Goal: Browse casually: Explore the website without a specific task or goal

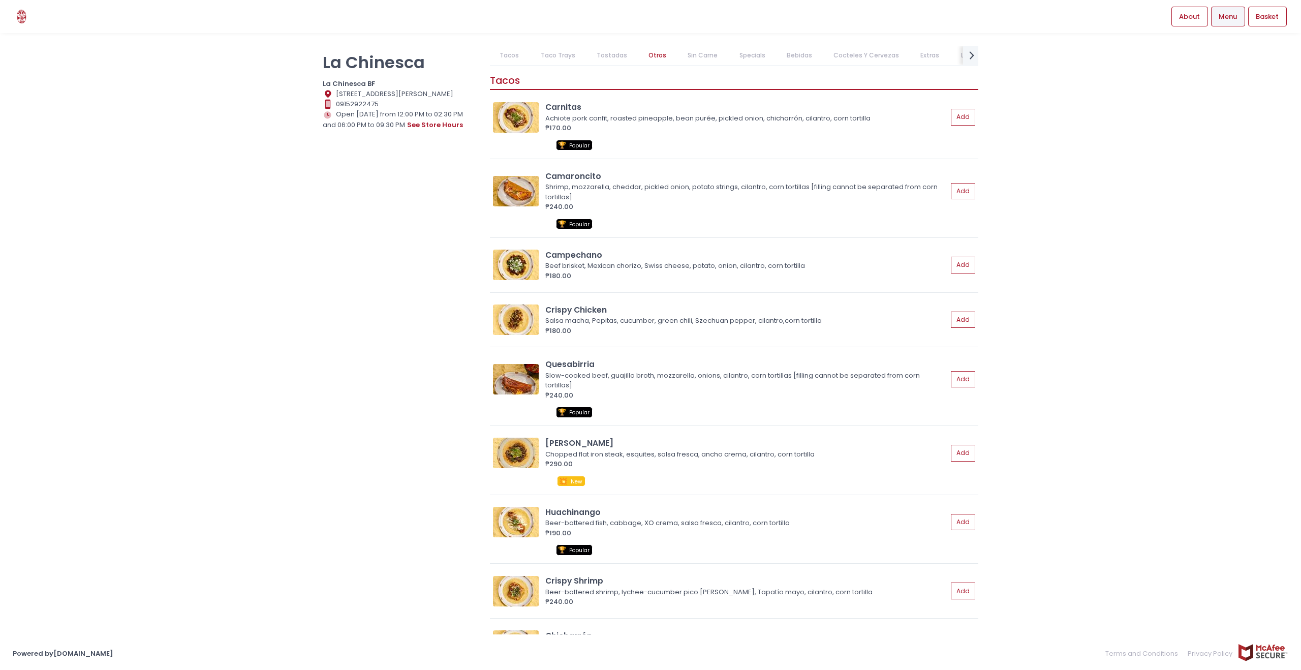
scroll to position [731, 0]
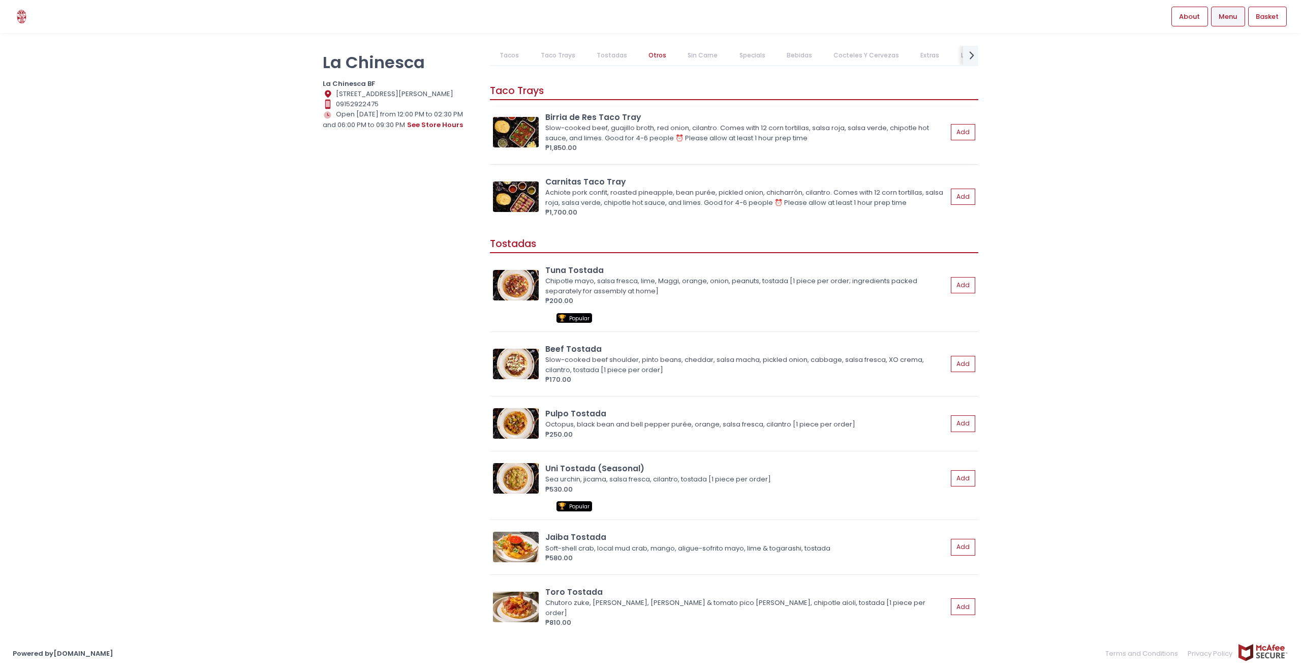
click at [514, 117] on img at bounding box center [516, 132] width 46 height 31
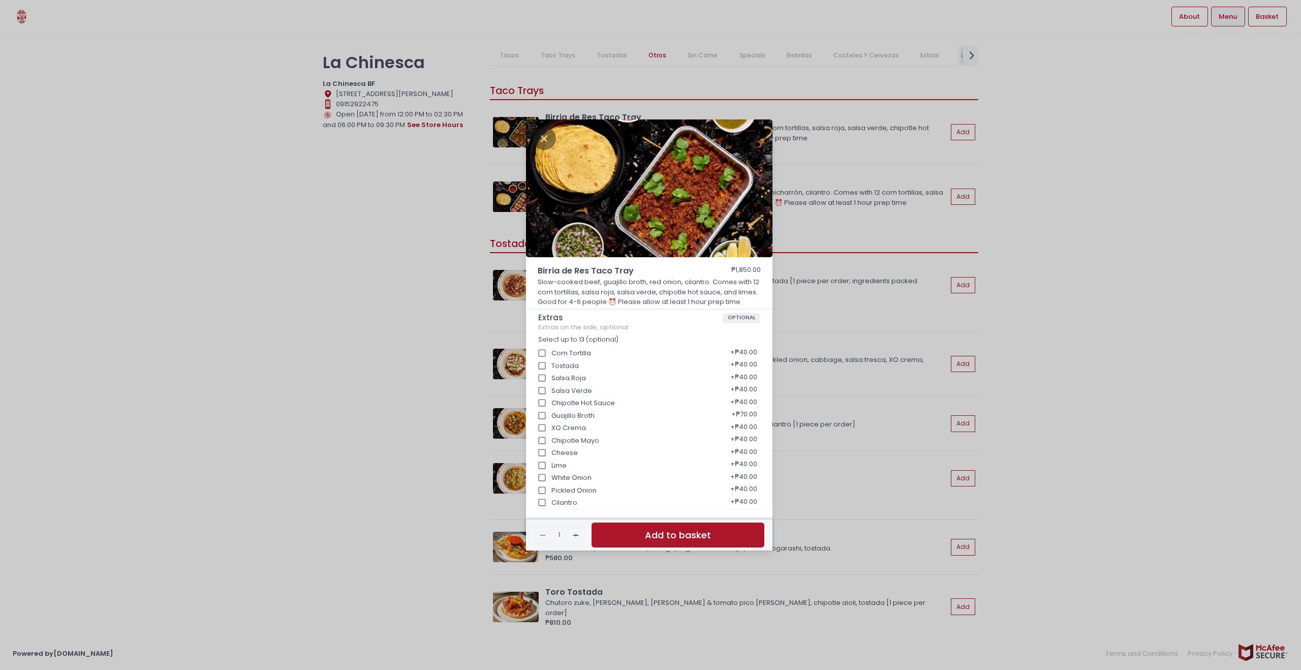
click at [1091, 182] on div "Birria de Res Taco Tray ₱1,850.00 Slow-cooked beef, guajillo broth, red onion, …" at bounding box center [650, 335] width 1301 height 670
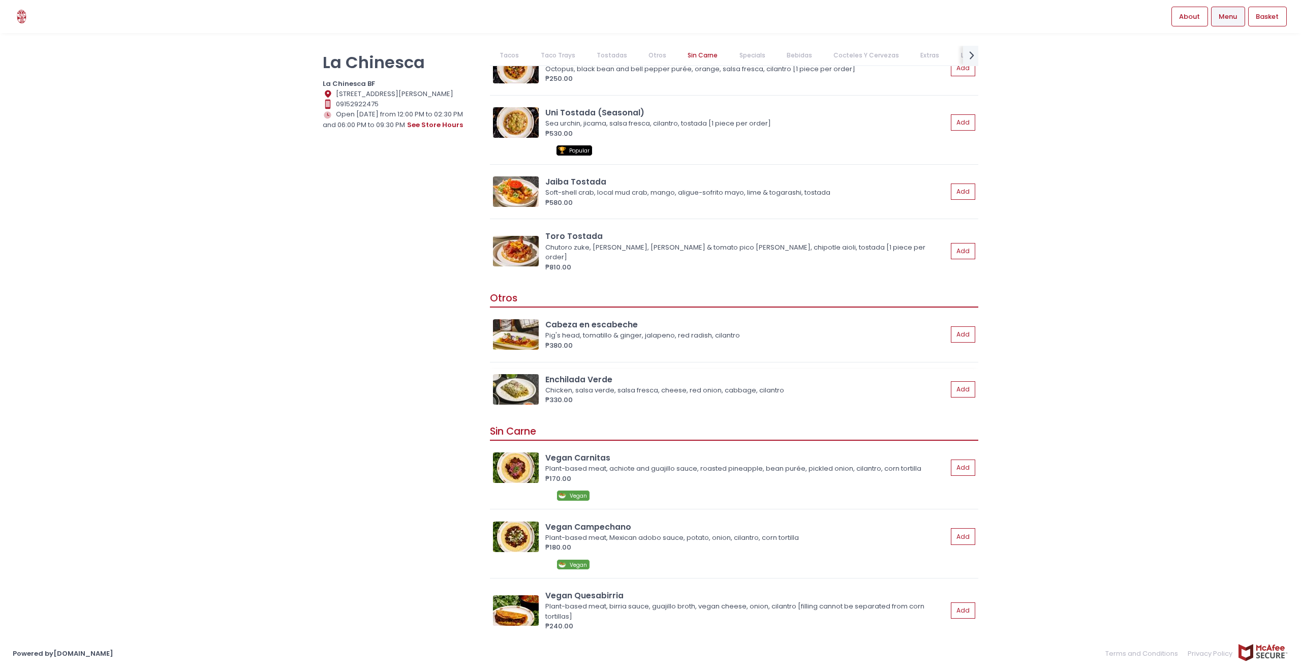
scroll to position [1174, 0]
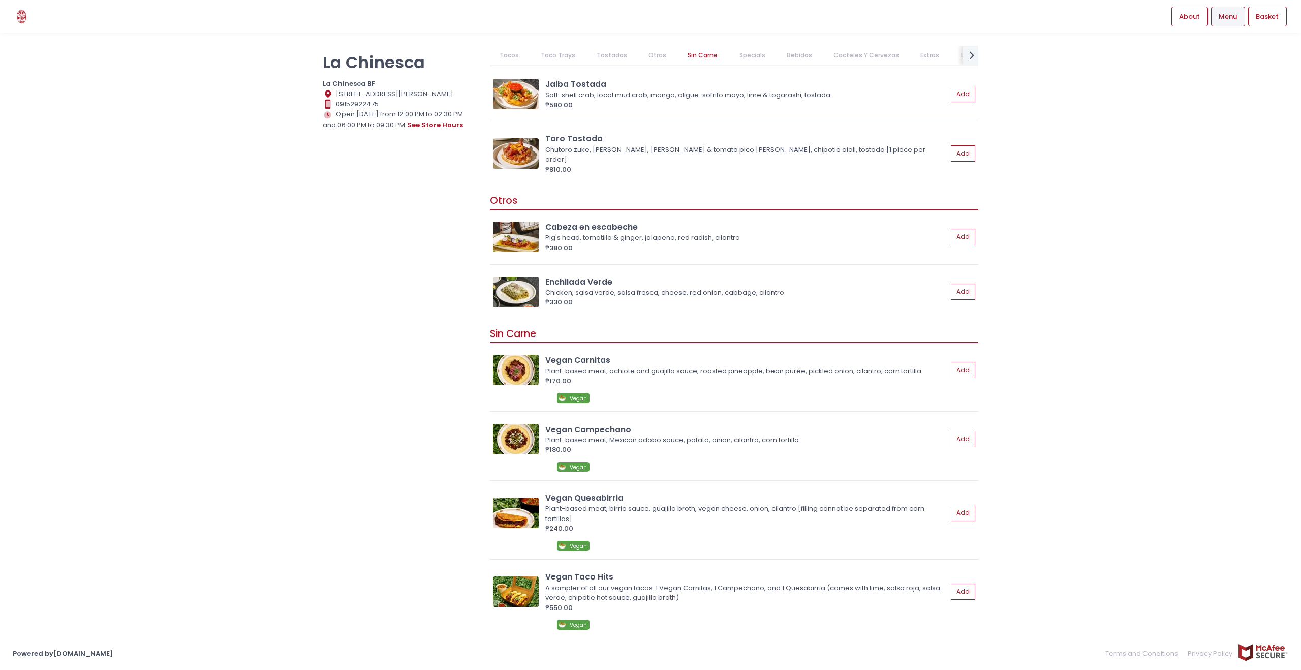
click at [557, 54] on link "Taco Trays" at bounding box center [558, 55] width 54 height 19
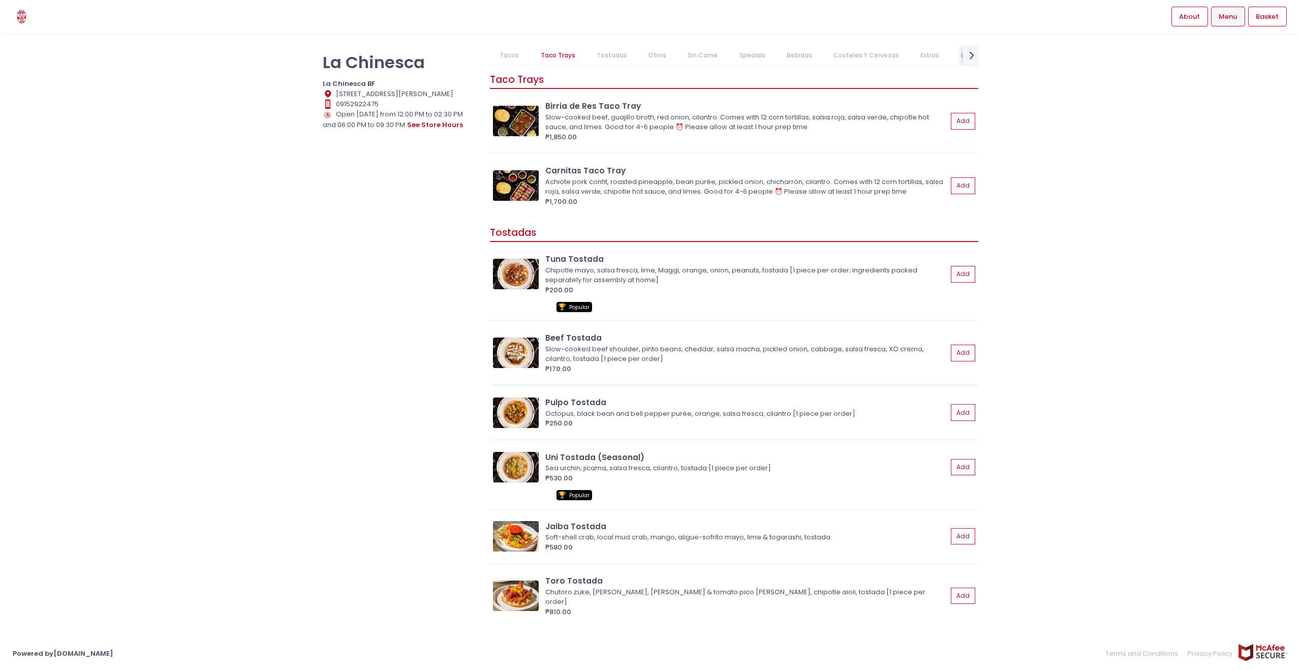
scroll to position [731, 0]
click at [514, 187] on img at bounding box center [516, 186] width 46 height 31
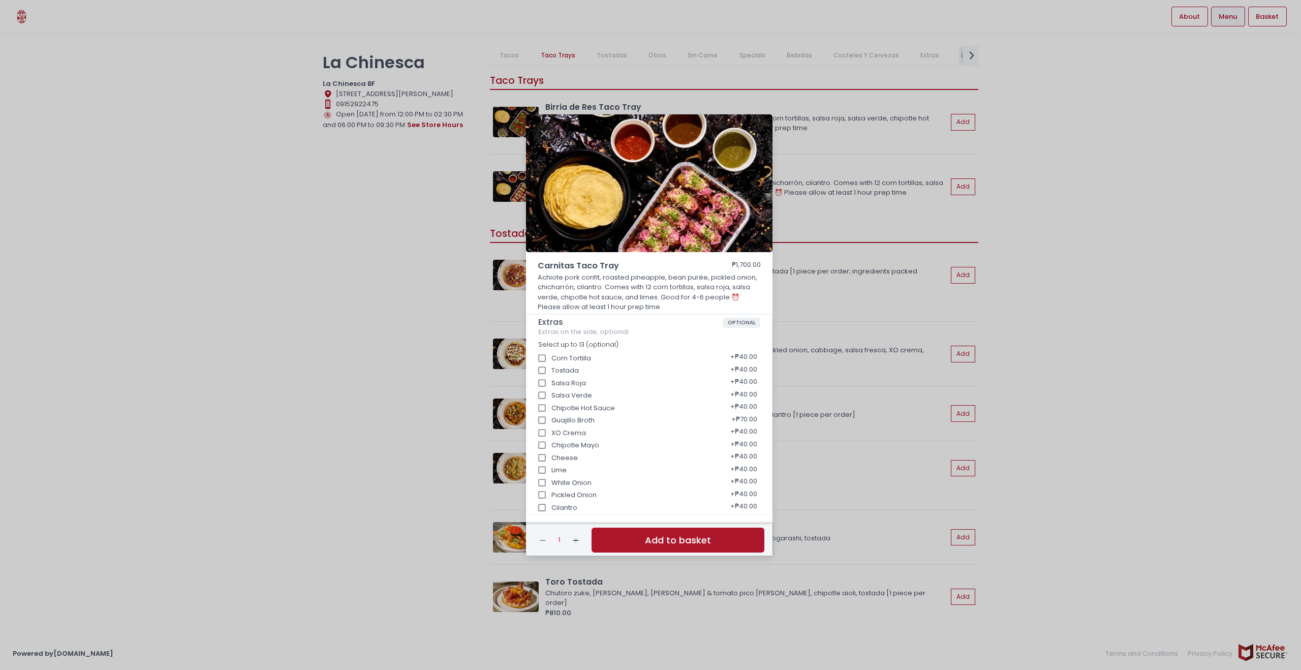
click at [1092, 241] on div "Carnitas Taco Tray ₱1,700.00 Achiote pork confit, roasted pineapple, bean purée…" at bounding box center [650, 335] width 1301 height 670
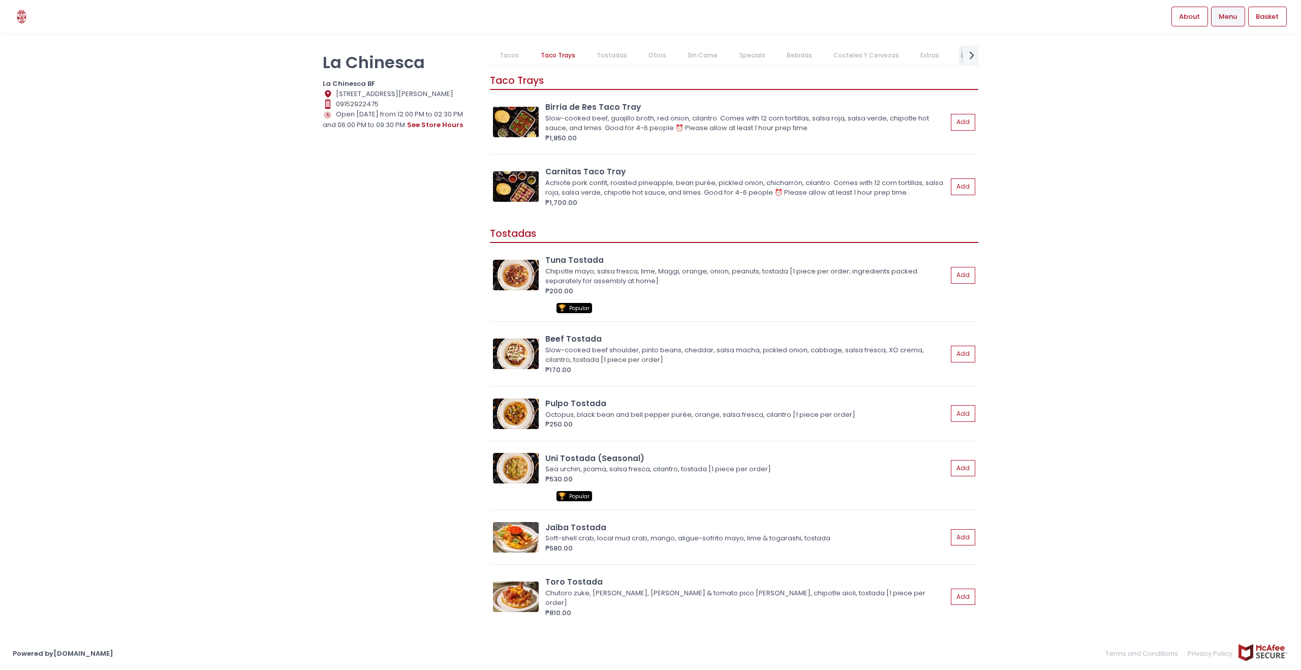
click at [515, 56] on link "Tacos" at bounding box center [509, 55] width 39 height 19
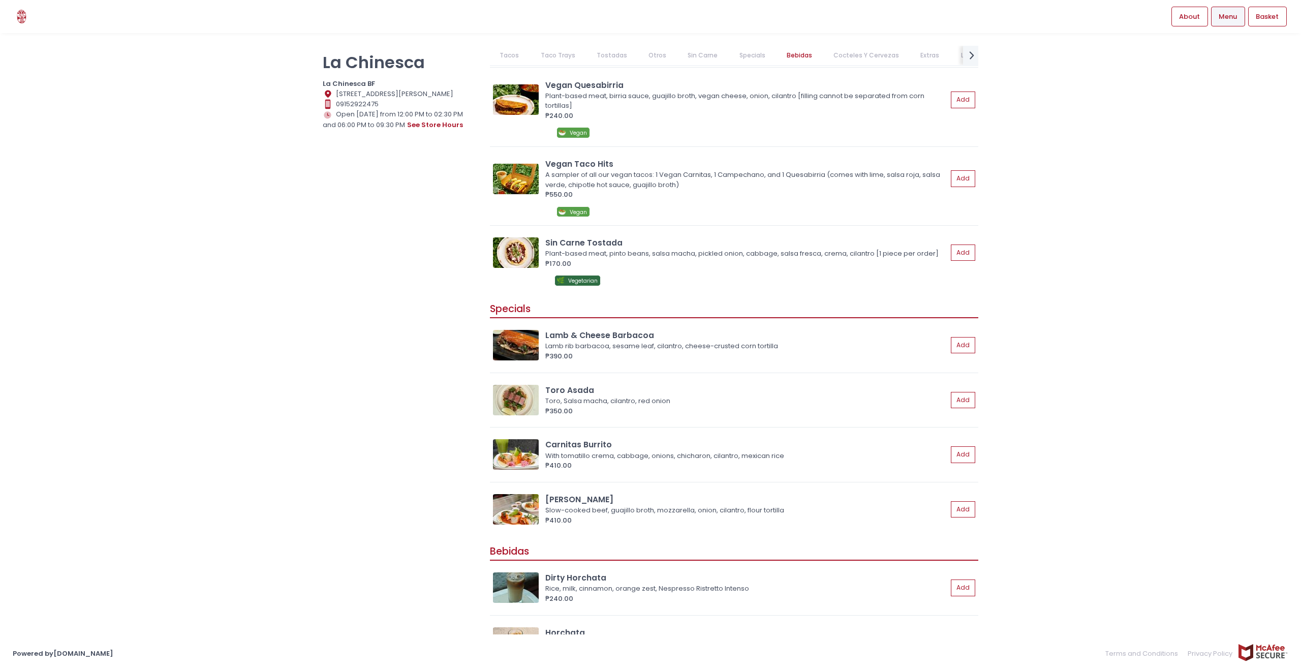
scroll to position [1579, 0]
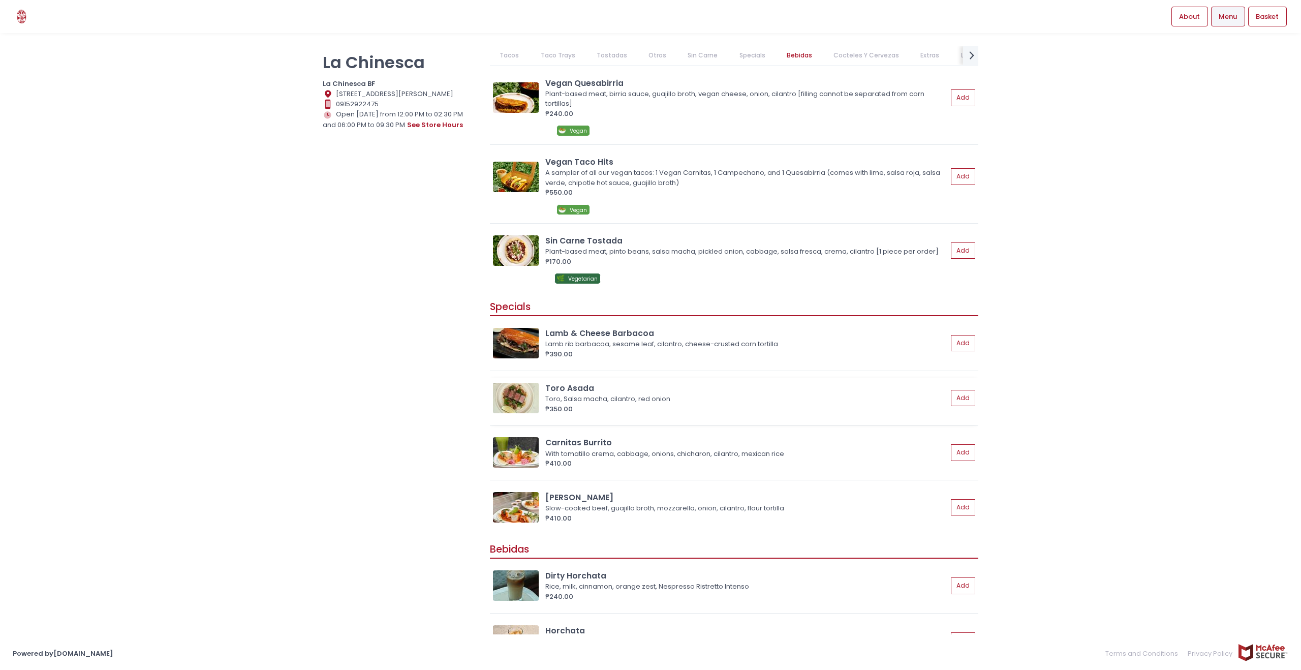
click at [525, 403] on img at bounding box center [516, 398] width 46 height 31
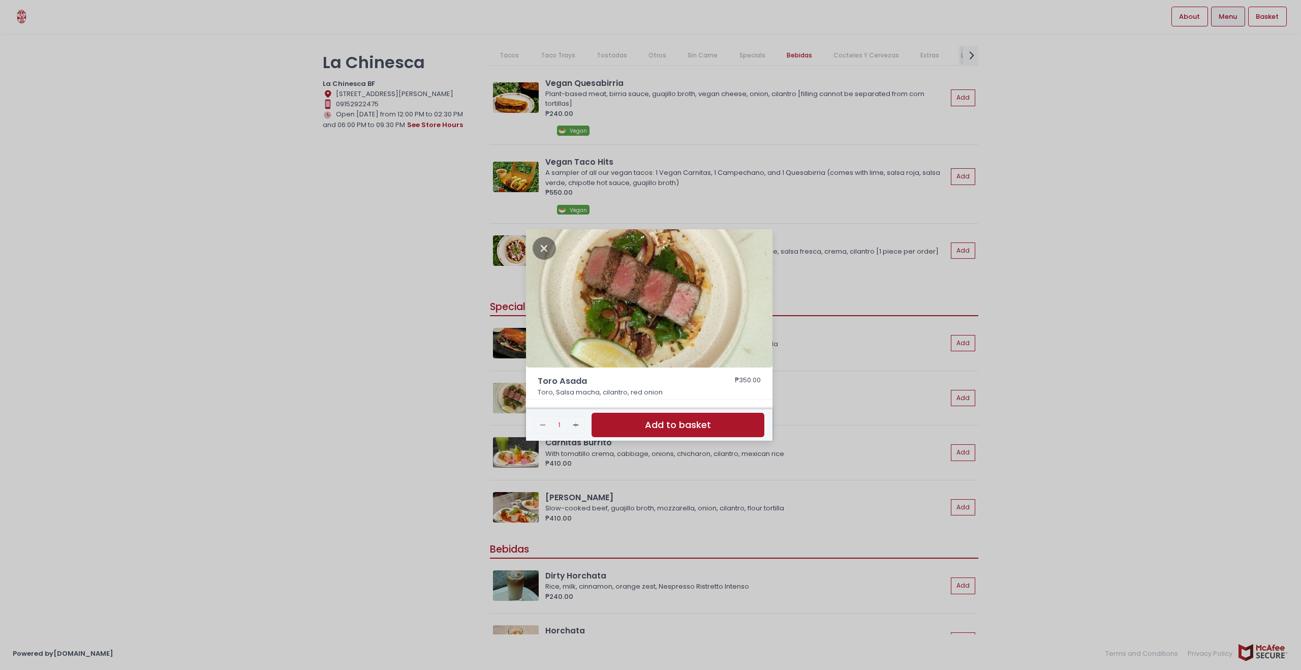
click at [1228, 353] on div "Toro Asada ₱350.00 Toro, Salsa macha, cilantro, red onion Remove Created with S…" at bounding box center [650, 335] width 1301 height 670
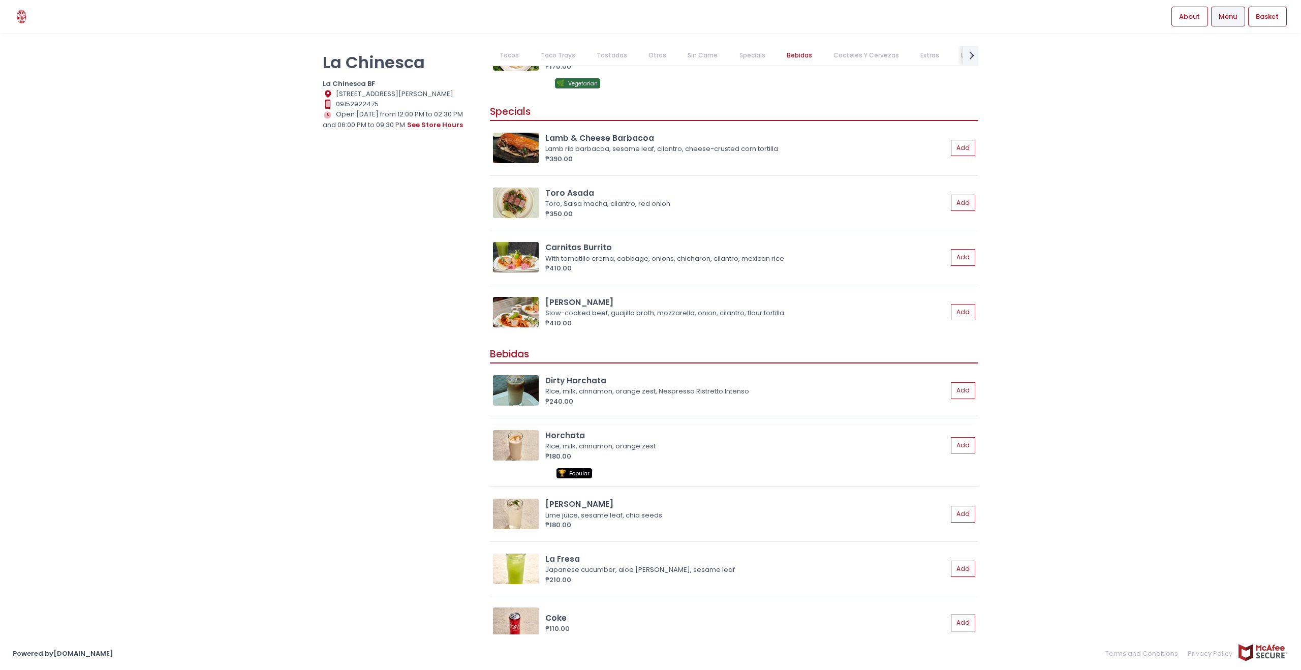
scroll to position [1433, 0]
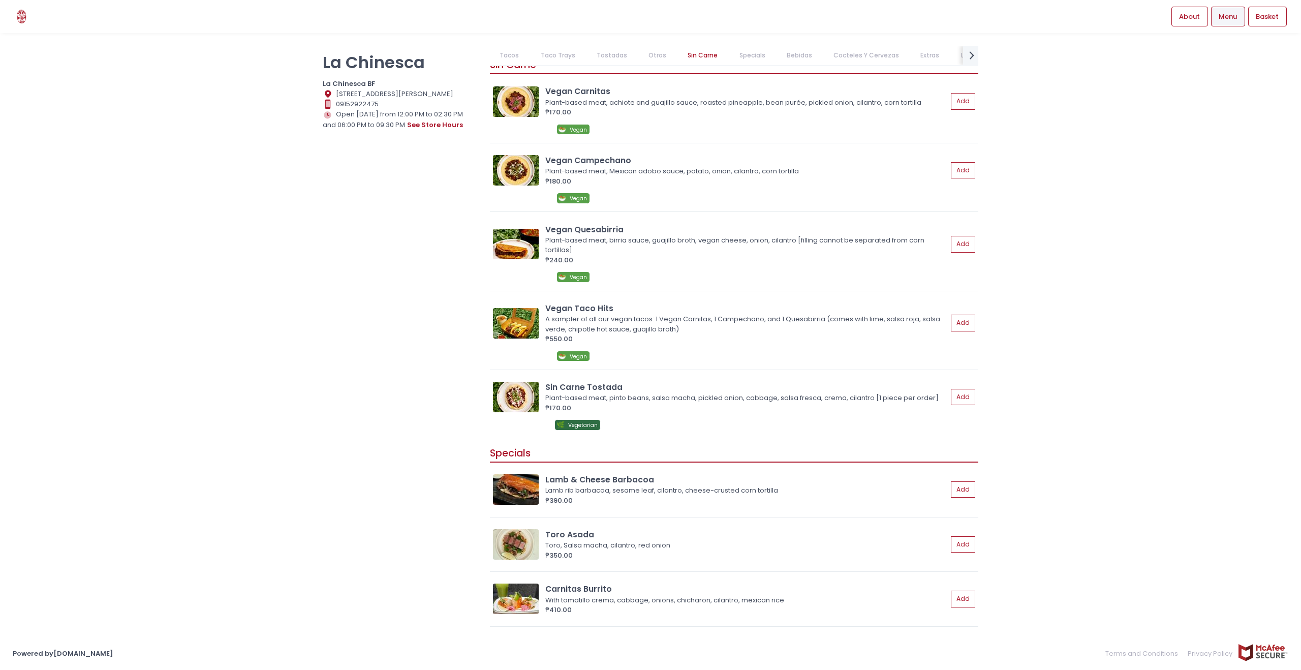
click at [751, 55] on link "Specials" at bounding box center [752, 55] width 46 height 19
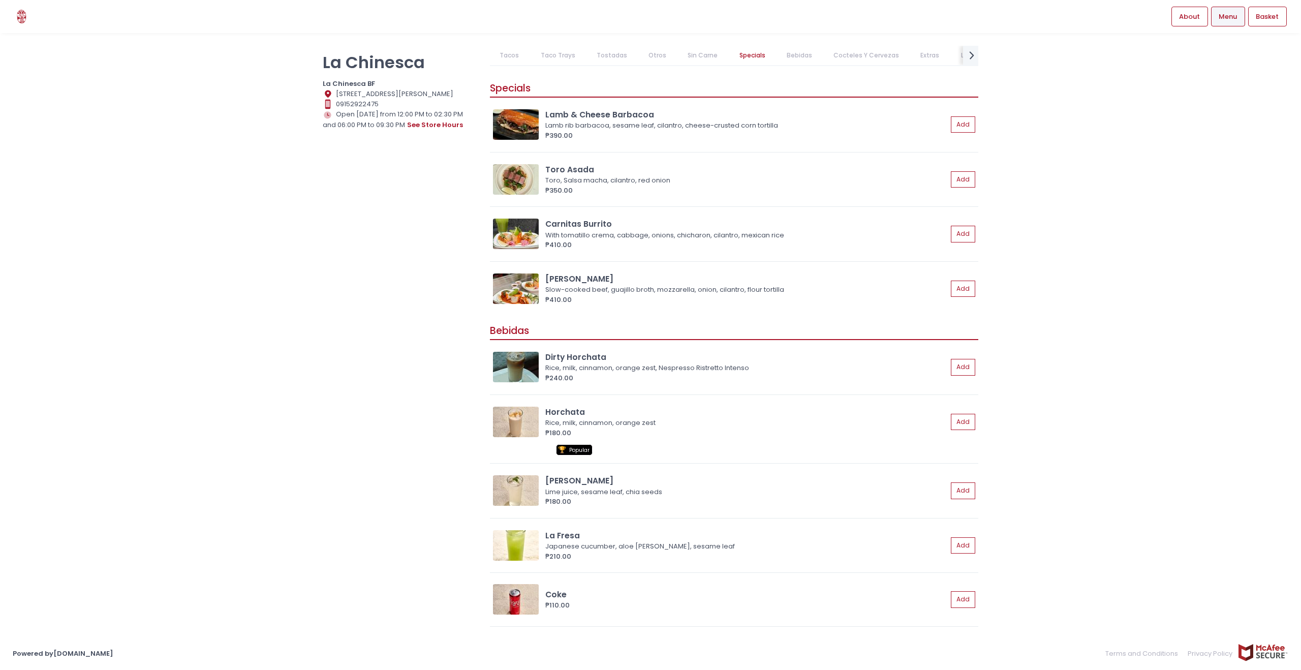
scroll to position [1805, 0]
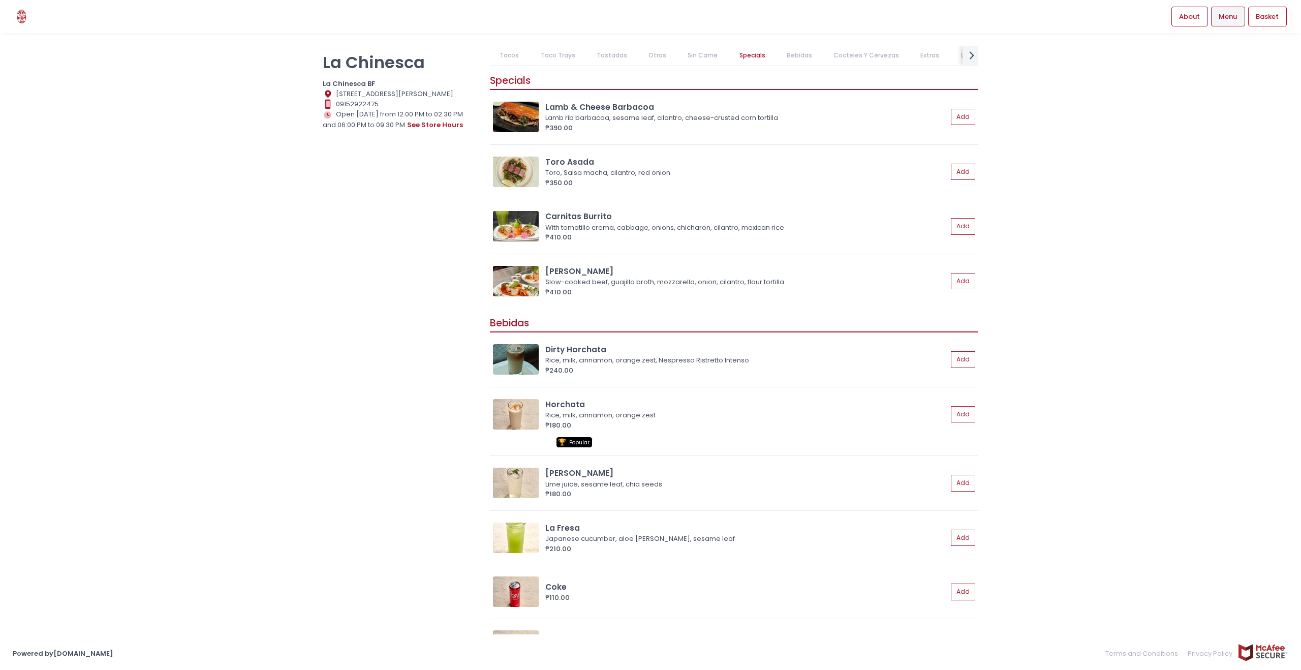
click at [651, 55] on link "Otros" at bounding box center [658, 55] width 38 height 19
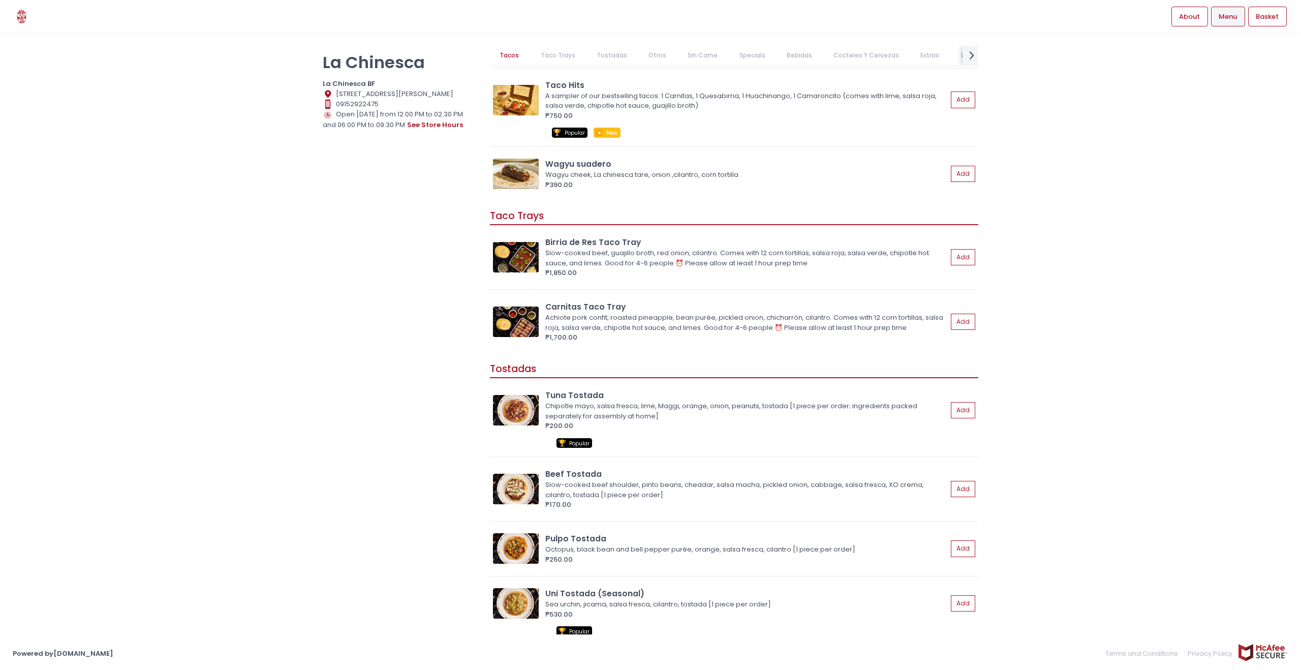
scroll to position [416, 0]
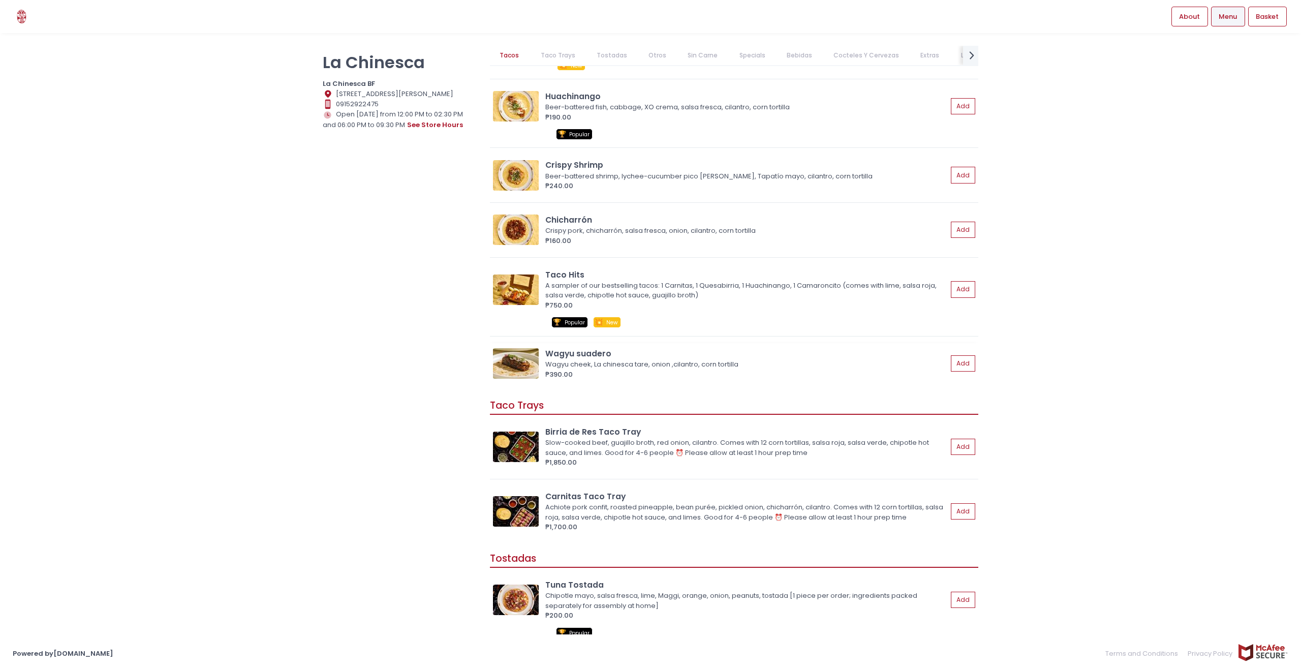
click at [529, 356] on img at bounding box center [516, 363] width 46 height 31
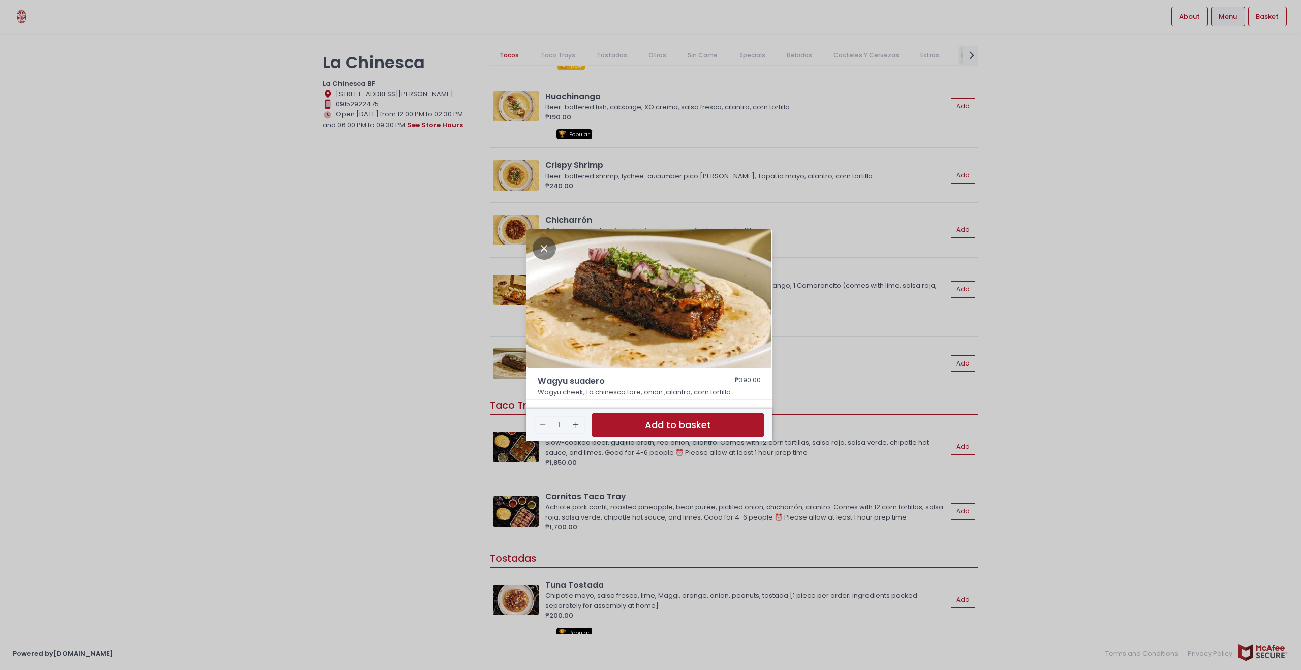
click at [1053, 291] on div "Wagyu suadero ₱390.00 Wagyu cheek, La chinesca tare, onion ,cilantro, corn tort…" at bounding box center [650, 335] width 1301 height 670
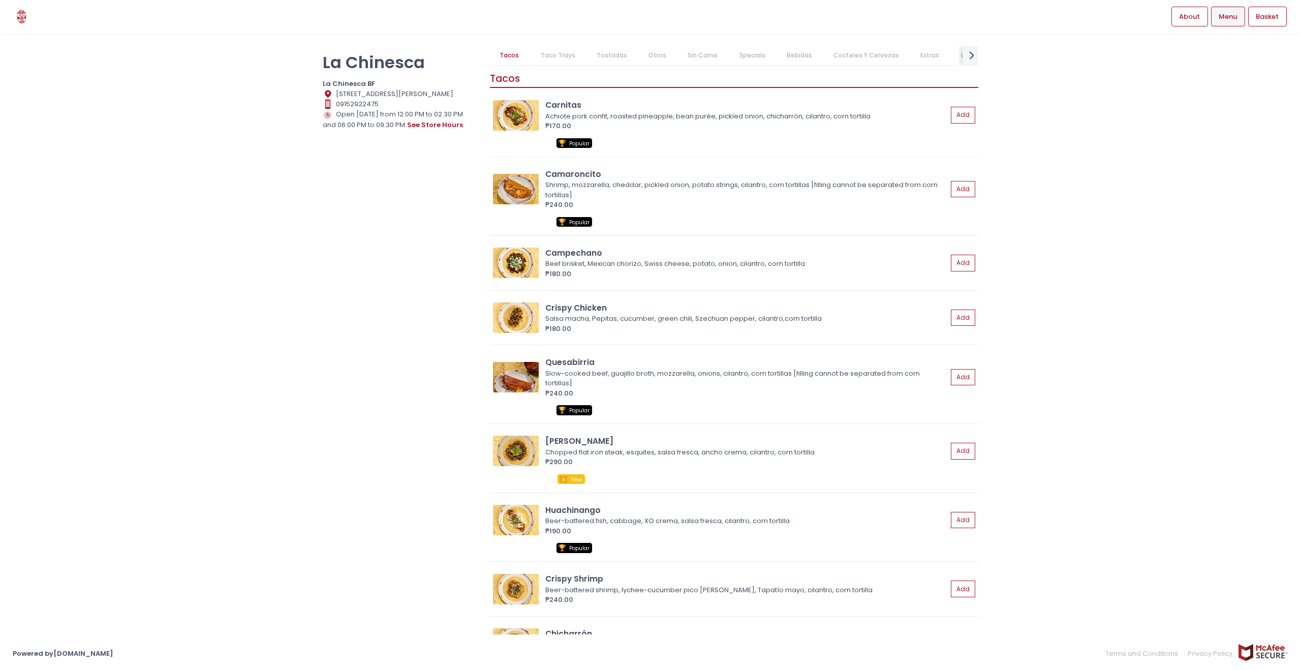
scroll to position [0, 0]
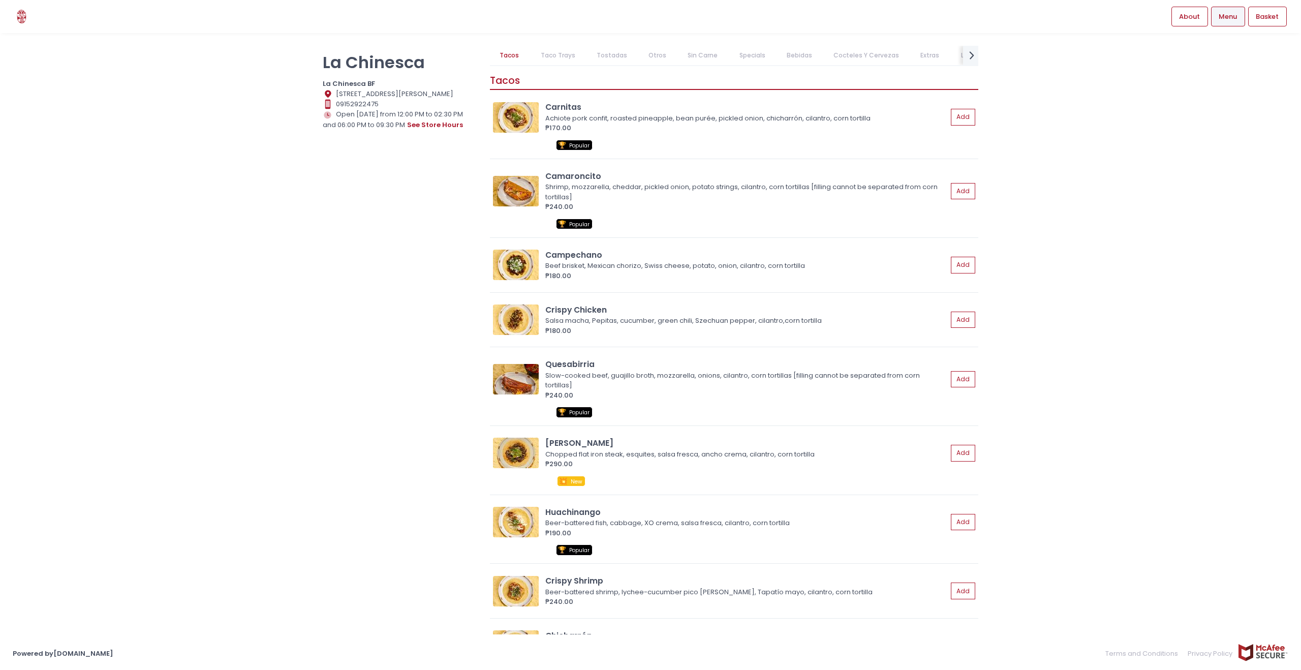
click at [918, 59] on link "Extras" at bounding box center [930, 55] width 39 height 19
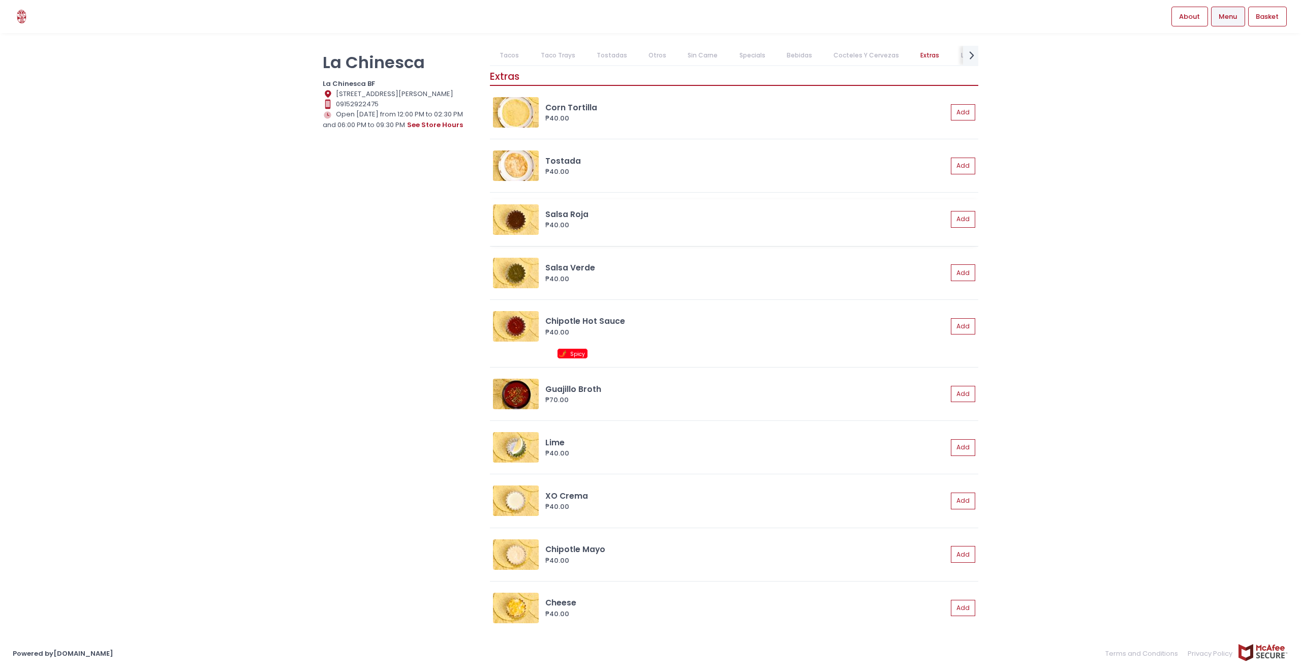
scroll to position [3180, 0]
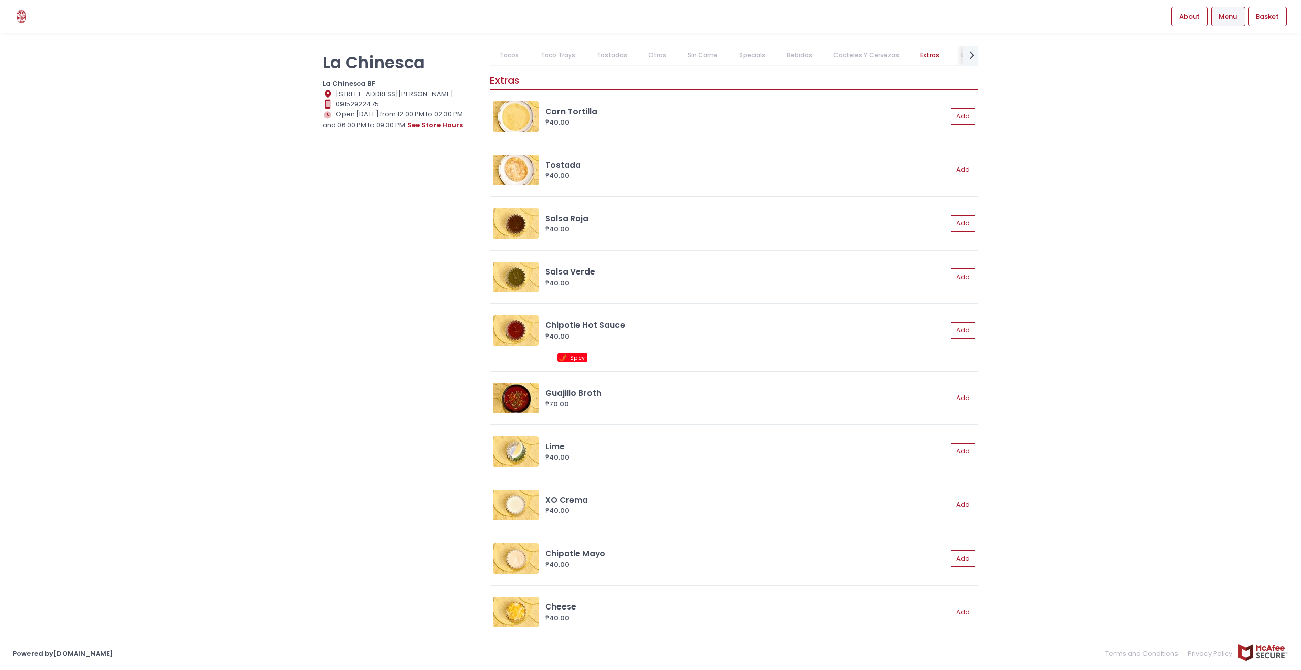
click at [860, 56] on link "Cocteles Y Cervezas" at bounding box center [866, 55] width 85 height 19
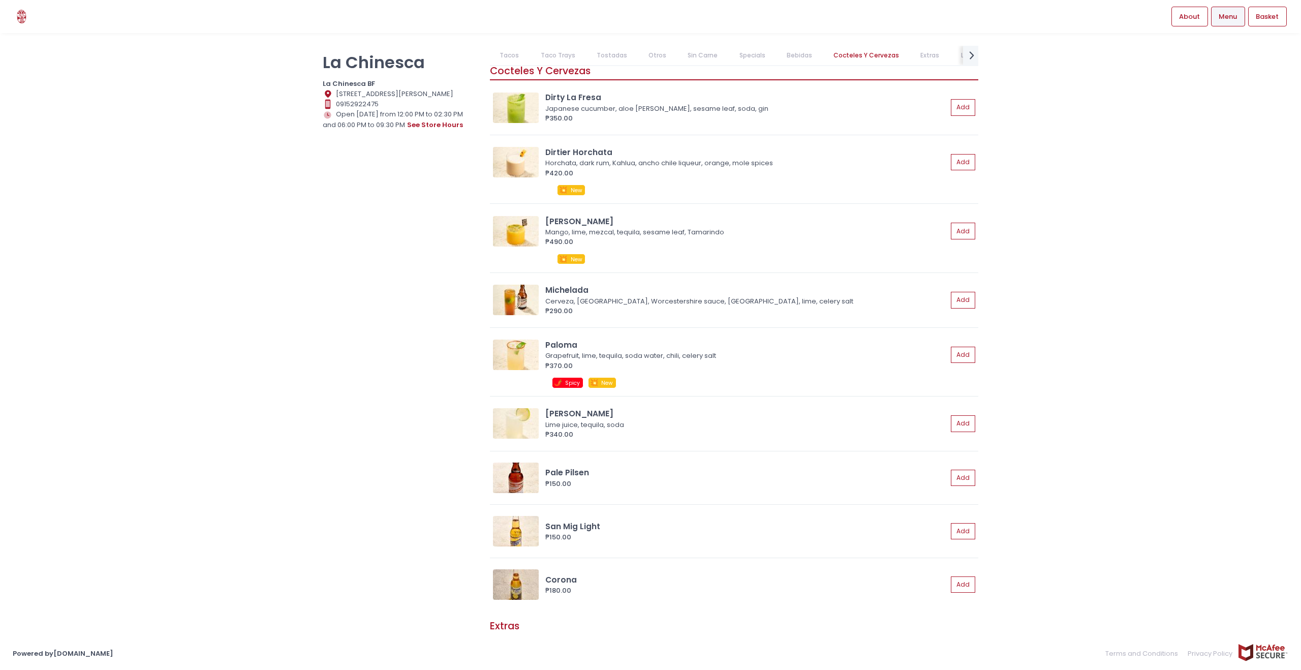
scroll to position [2625, 0]
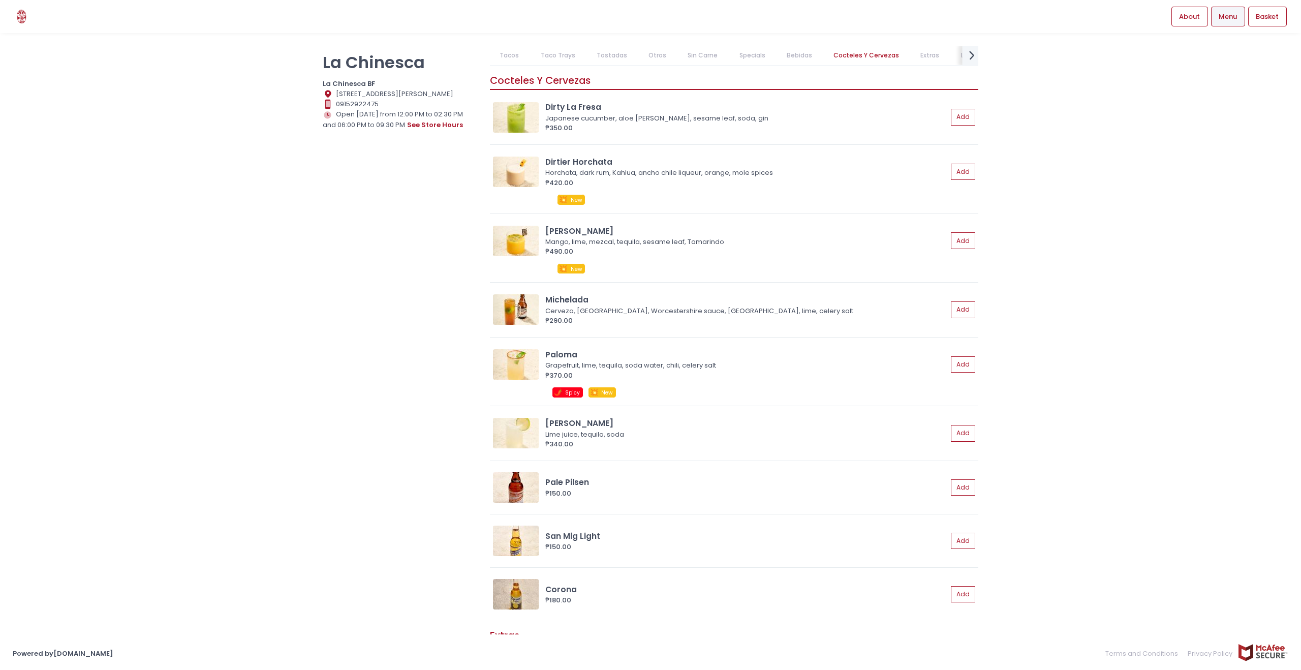
click at [975, 54] on icon "next Created with Sketch." at bounding box center [972, 55] width 15 height 15
click at [914, 58] on link "Pantry Goods & Dog Treats" at bounding box center [939, 55] width 105 height 19
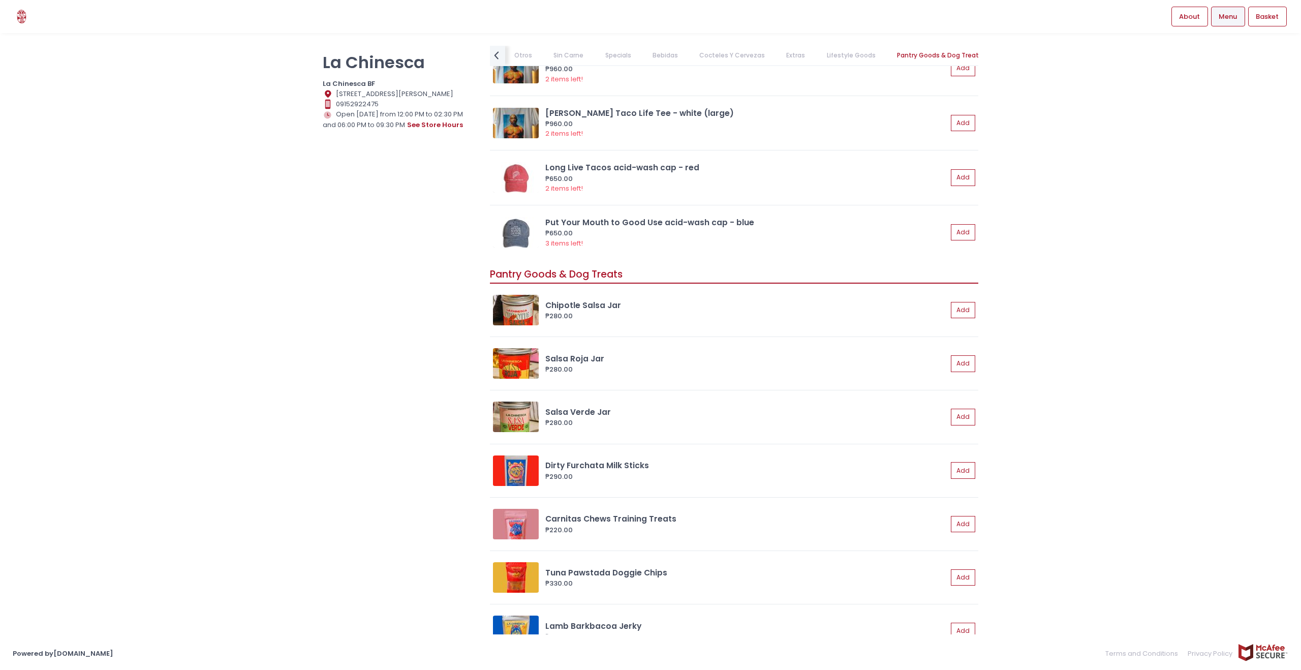
scroll to position [4476, 0]
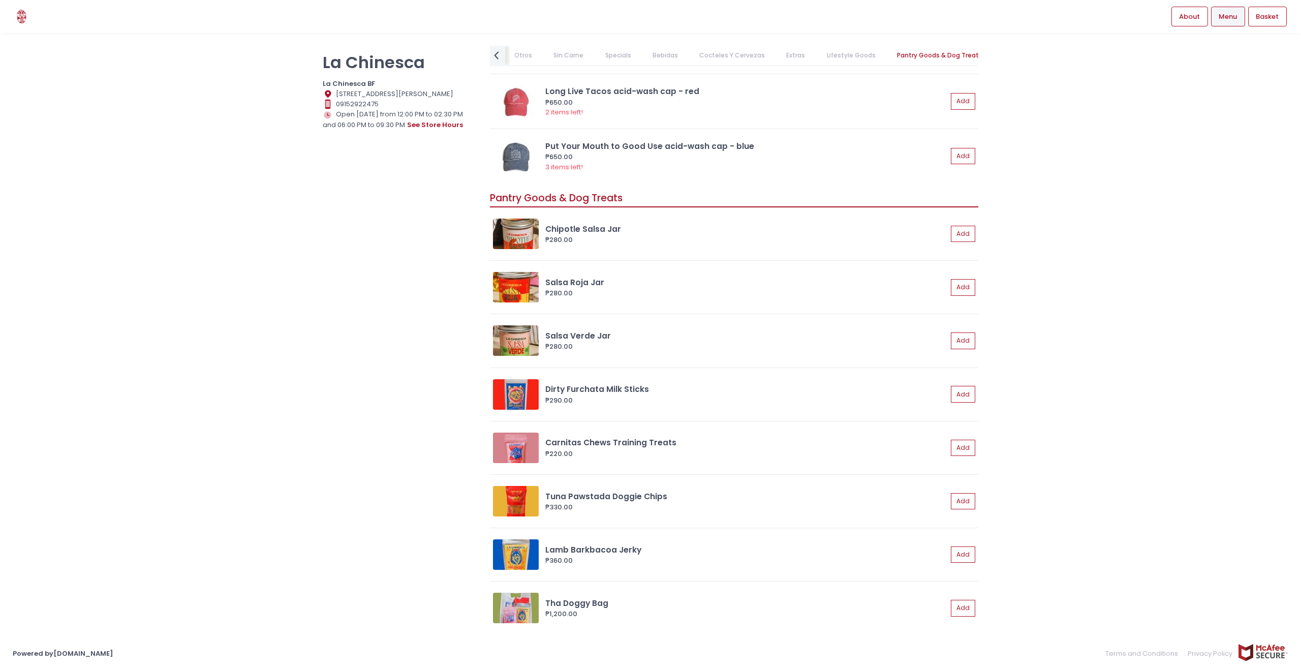
click at [860, 57] on link "Lifestyle Goods" at bounding box center [851, 55] width 69 height 19
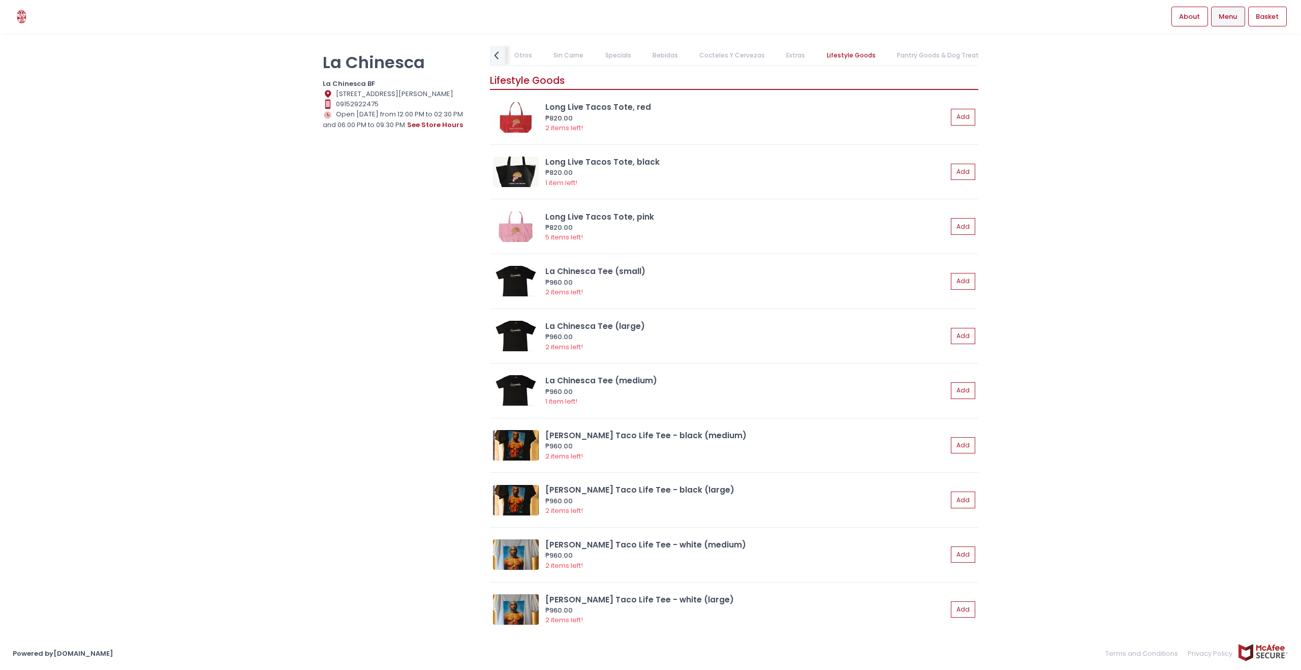
click at [524, 53] on link "Otros" at bounding box center [524, 55] width 38 height 19
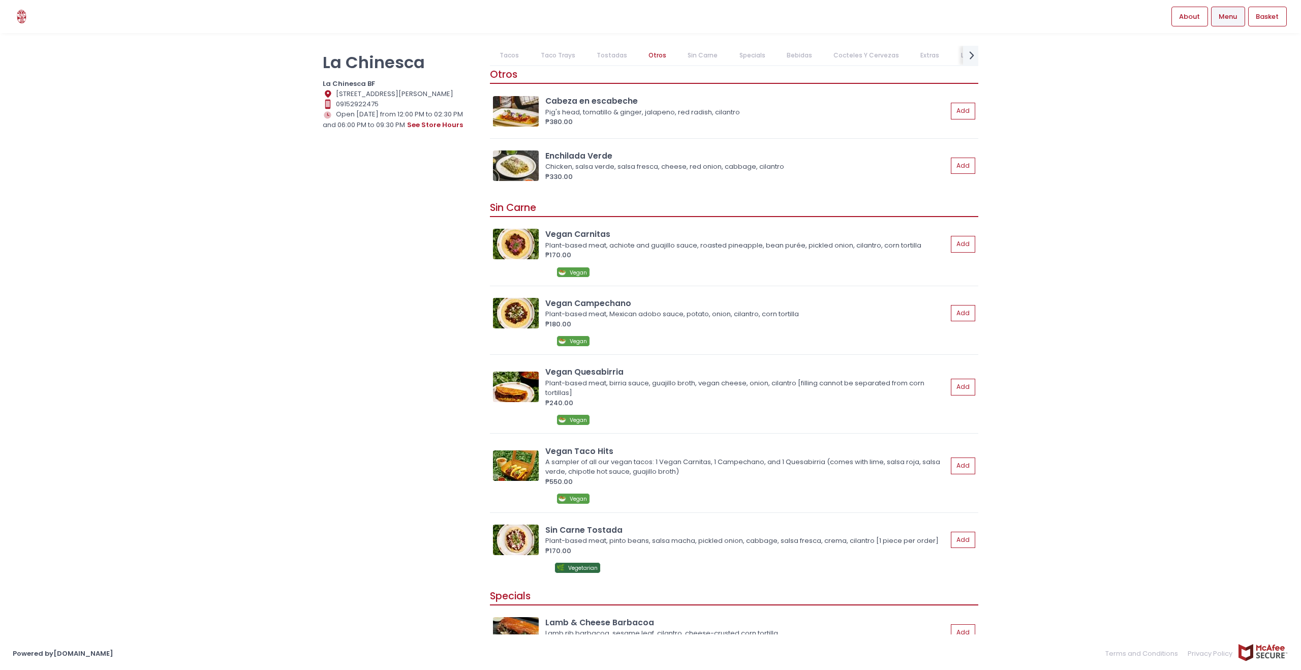
scroll to position [1284, 0]
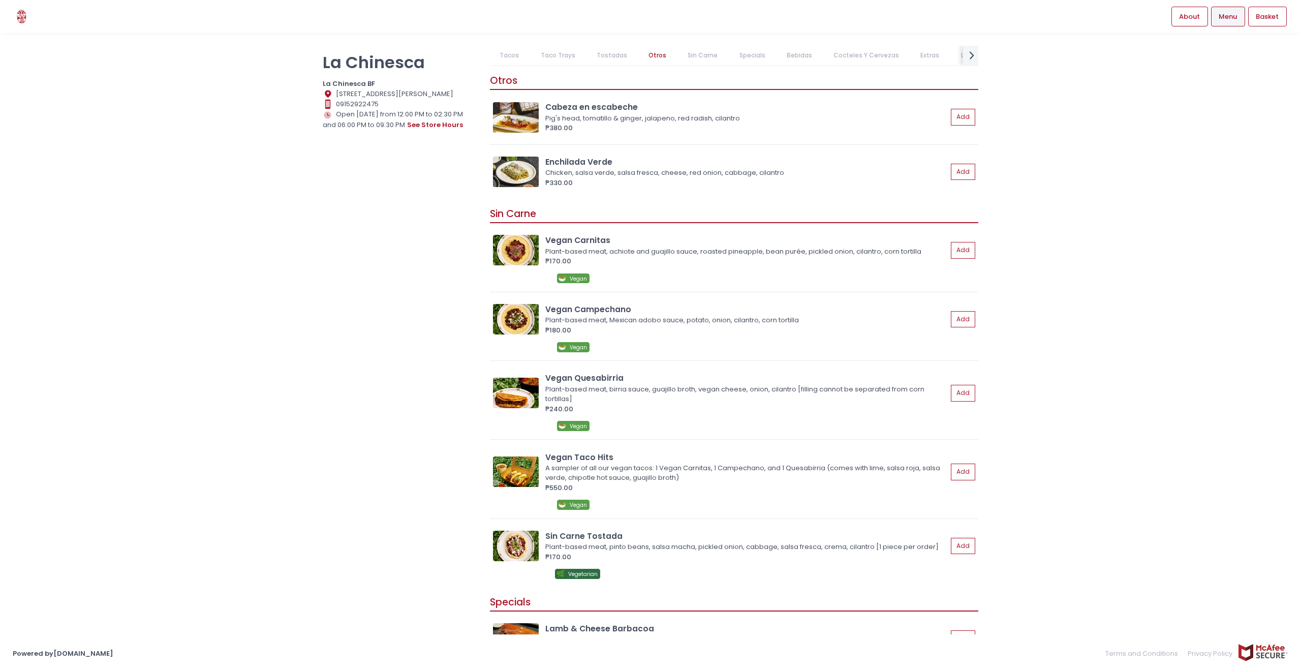
click at [510, 54] on link "Tacos" at bounding box center [509, 55] width 39 height 19
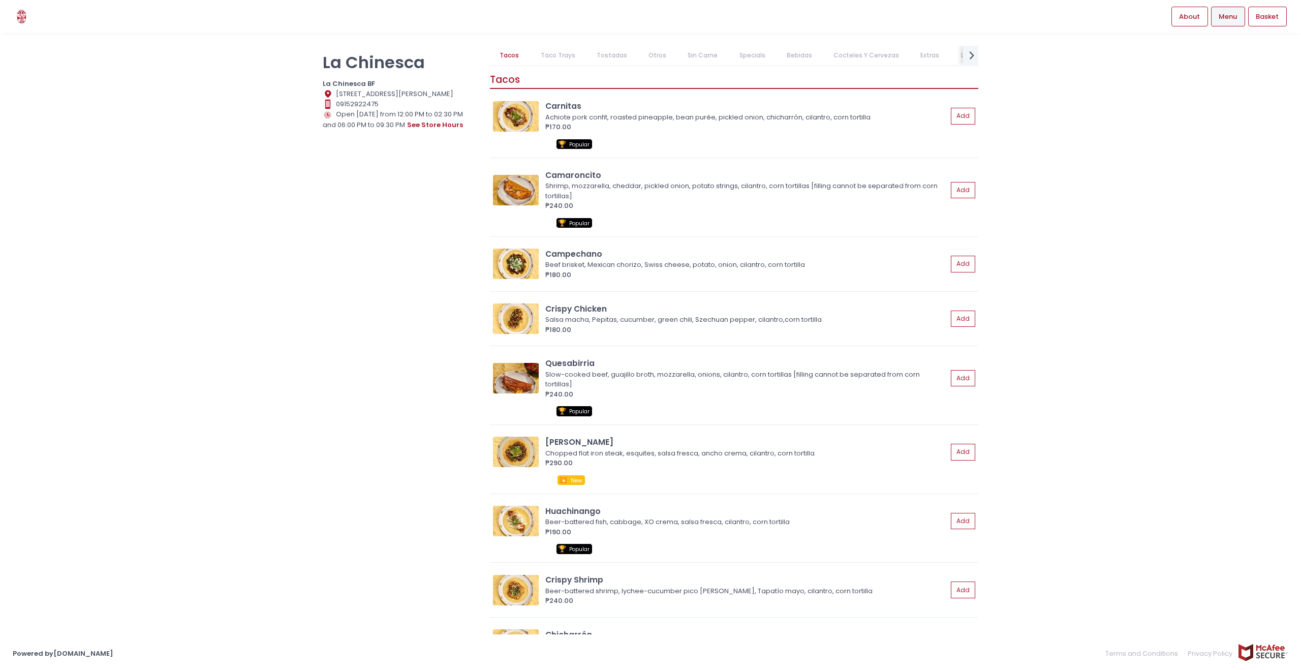
scroll to position [0, 0]
click at [614, 55] on link "Tostadas" at bounding box center [612, 55] width 50 height 19
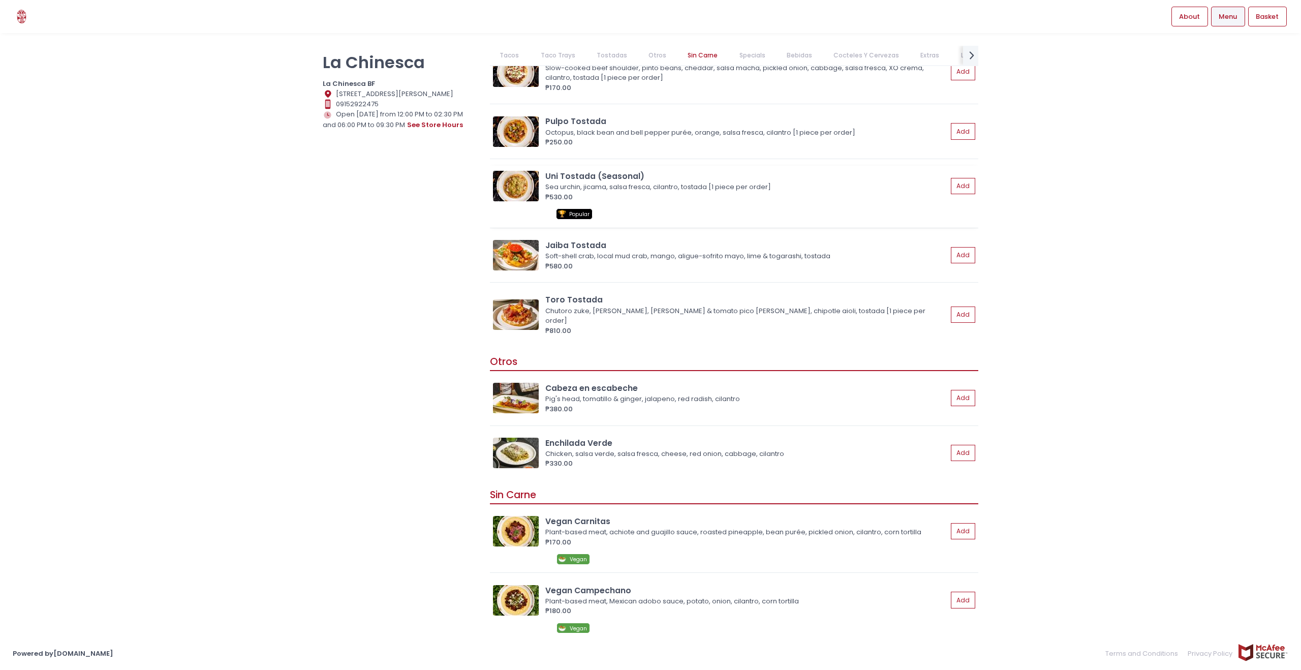
scroll to position [1015, 0]
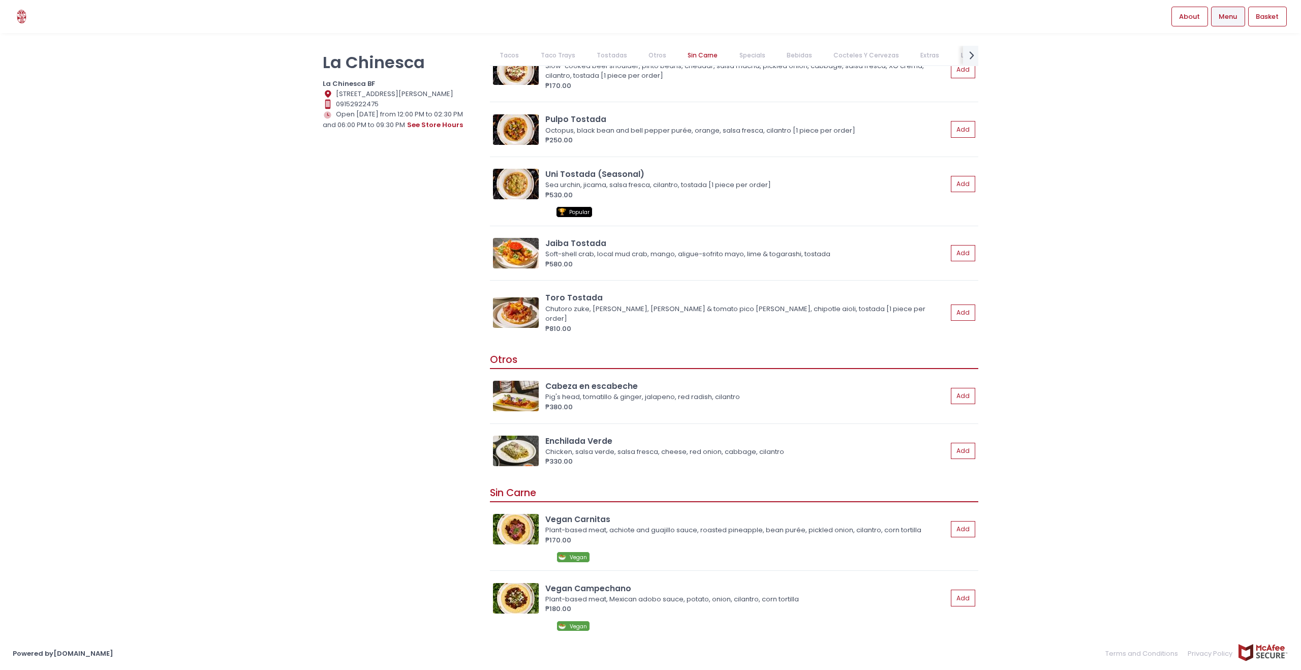
click at [746, 51] on link "Specials" at bounding box center [752, 55] width 46 height 19
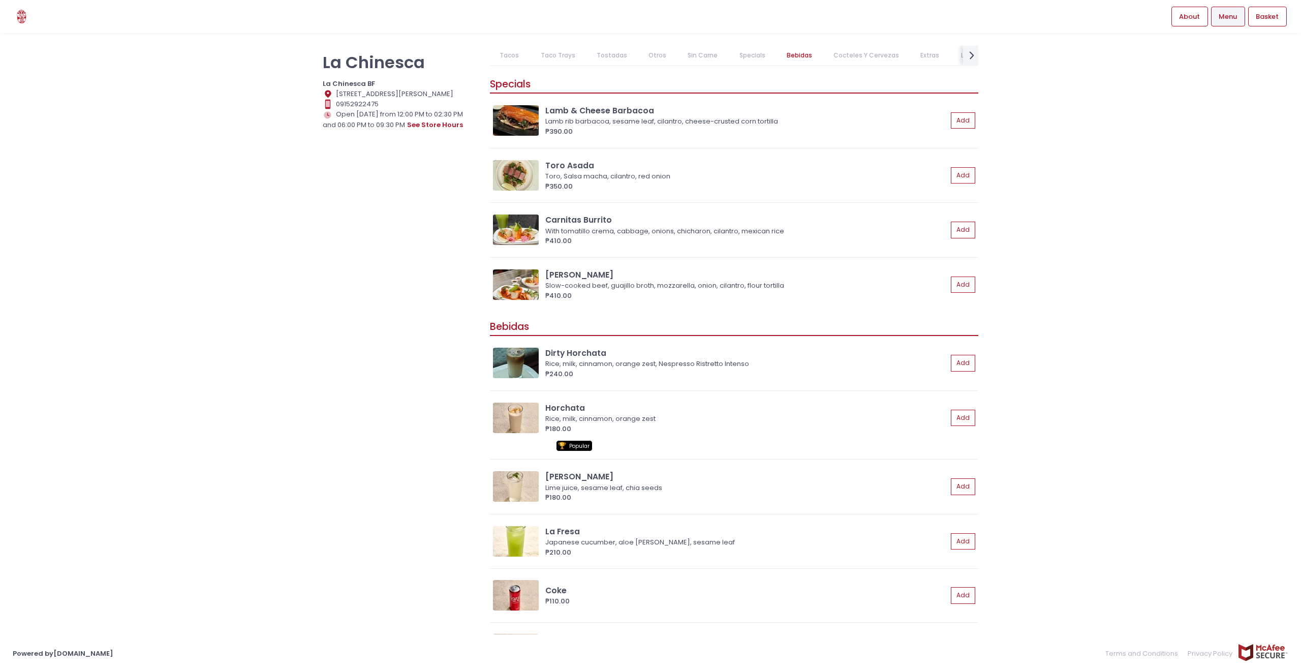
scroll to position [1805, 0]
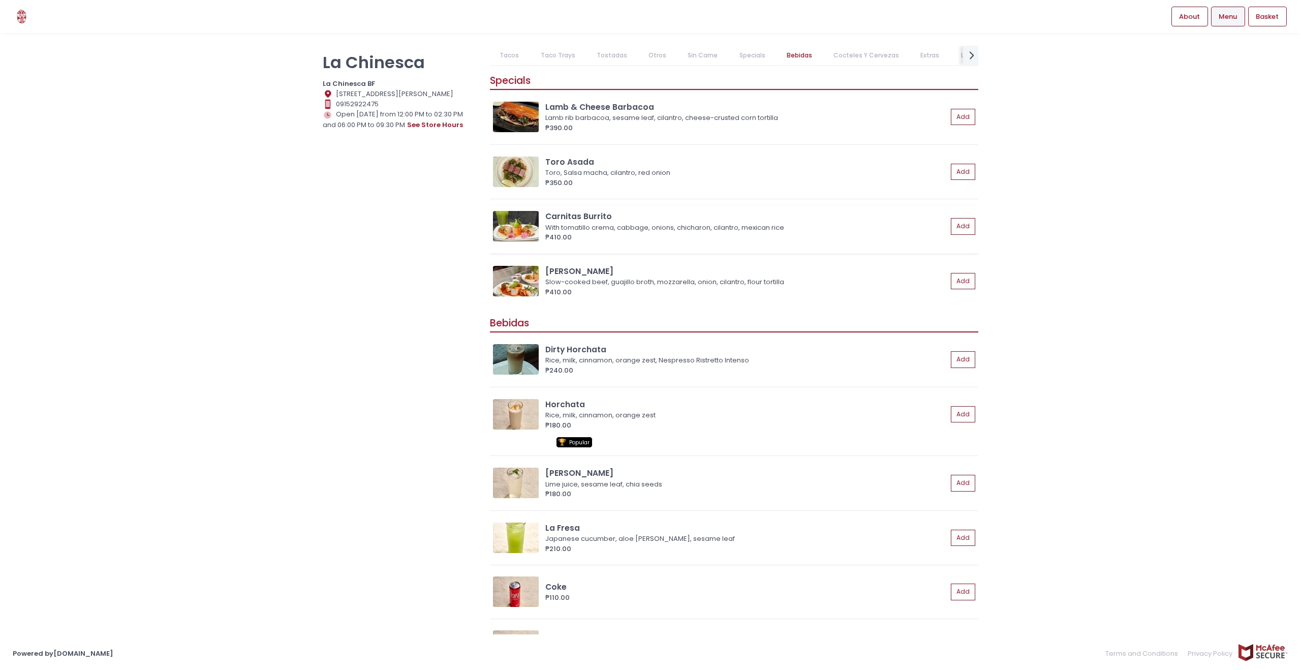
click at [514, 232] on img at bounding box center [516, 226] width 46 height 31
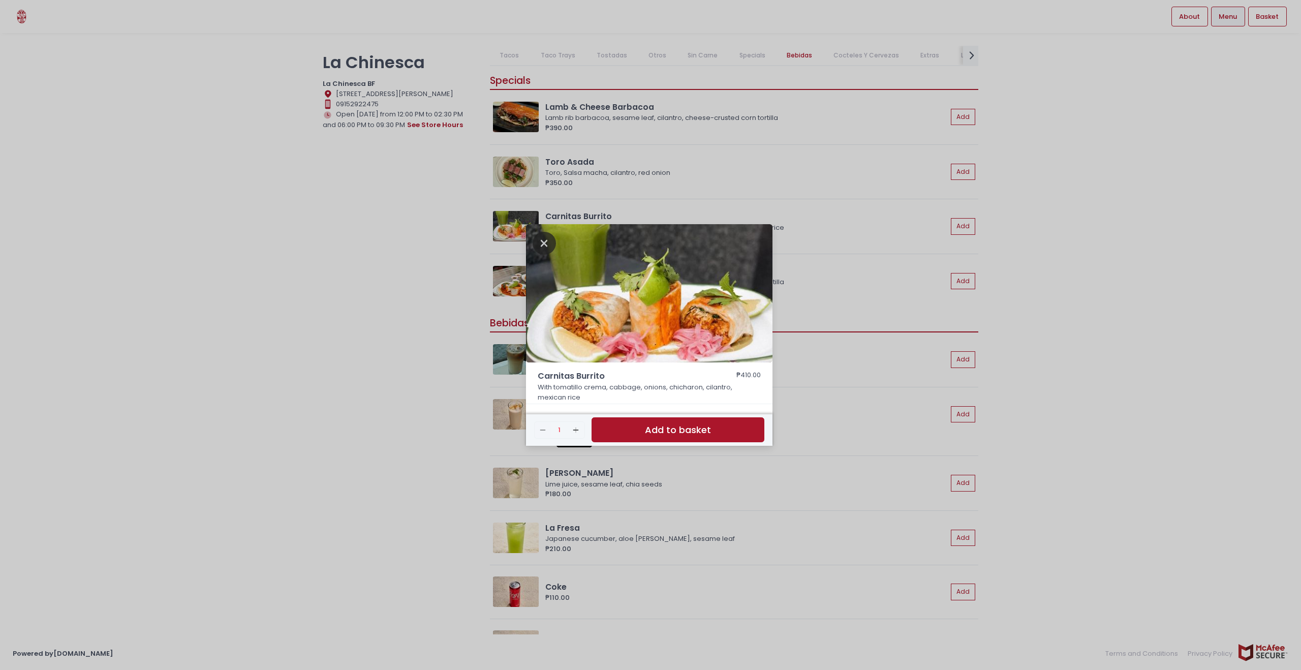
click at [537, 246] on icon "Close" at bounding box center [544, 243] width 23 height 23
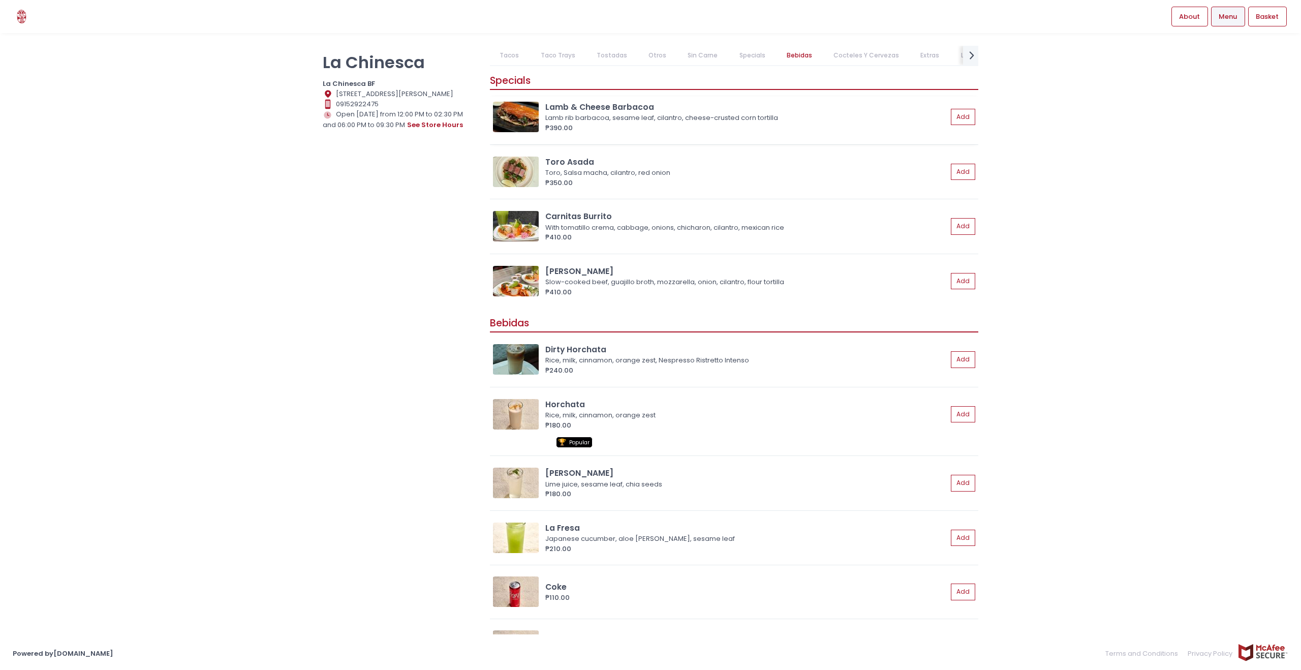
click at [509, 119] on img at bounding box center [516, 117] width 46 height 31
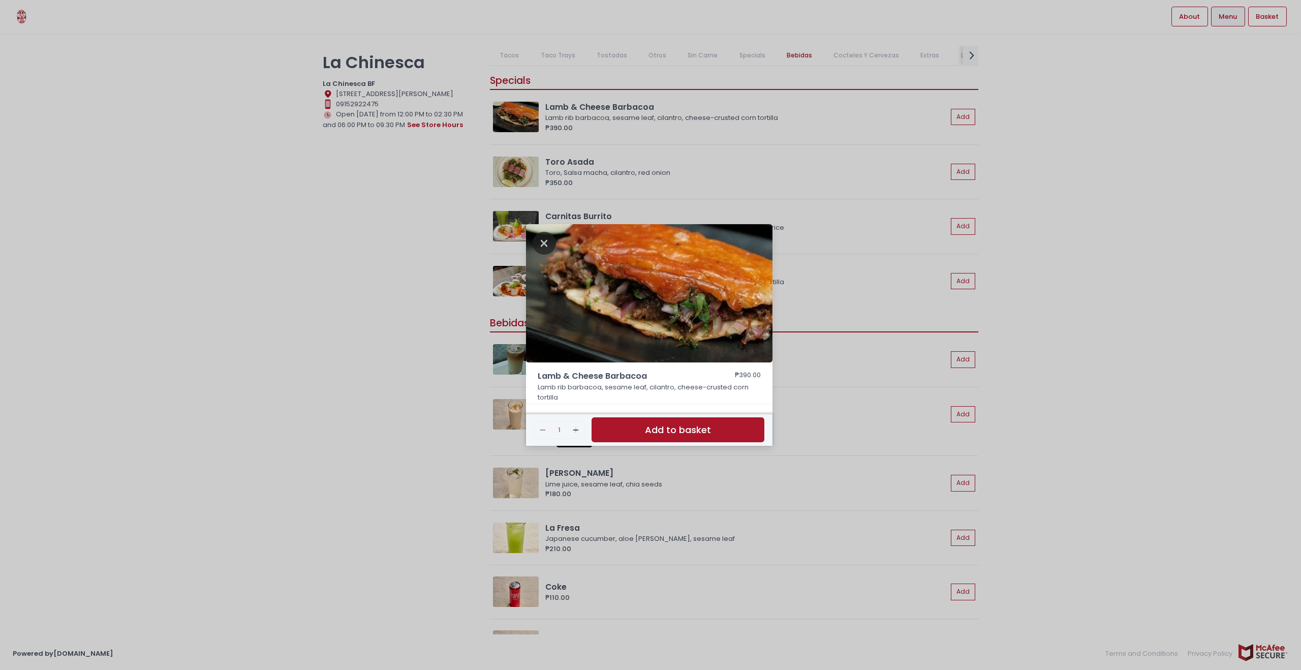
click at [539, 242] on icon "Close" at bounding box center [544, 243] width 23 height 23
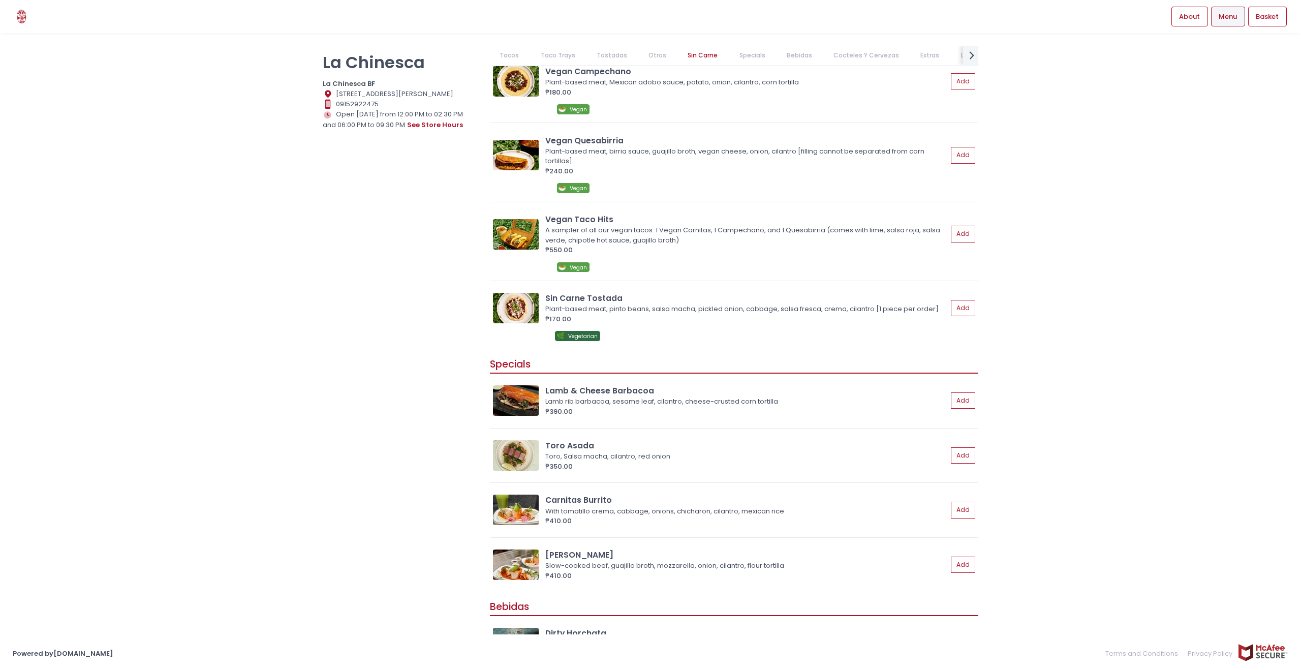
scroll to position [1518, 0]
